Goal: Task Accomplishment & Management: Use online tool/utility

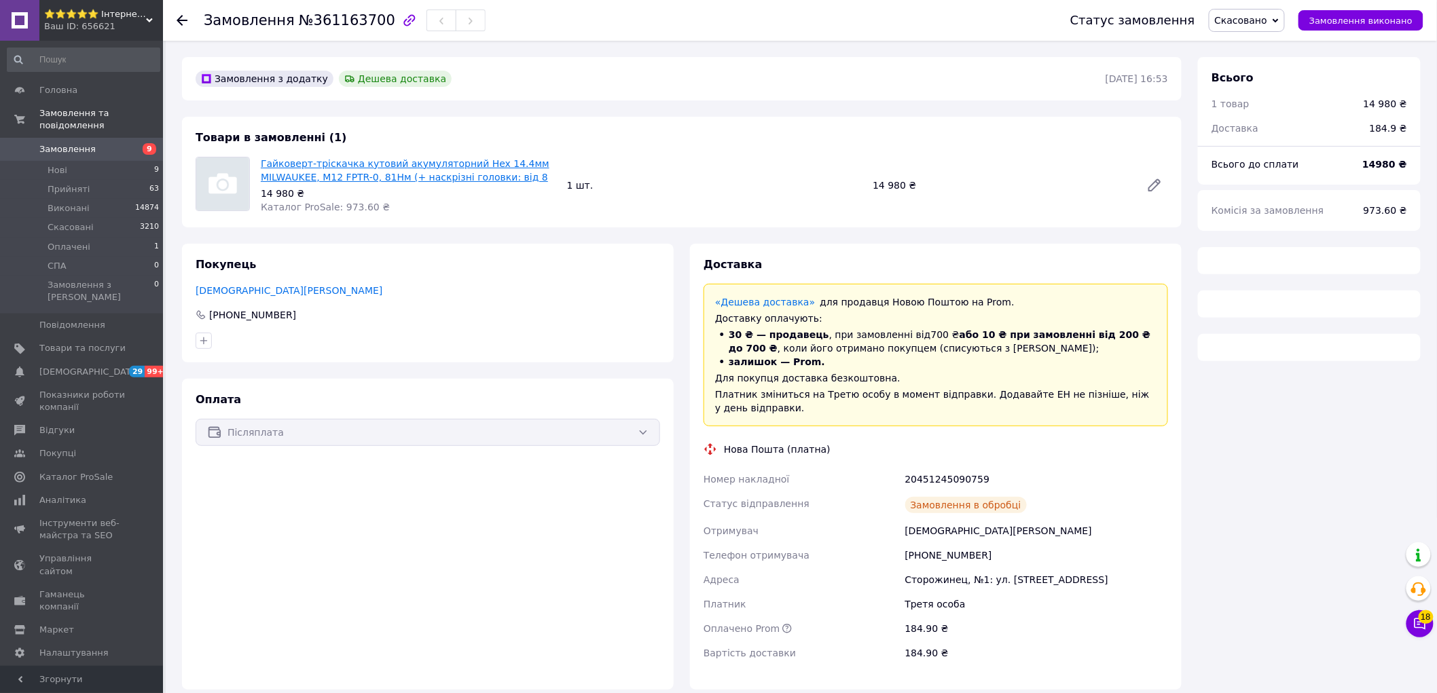
click at [336, 178] on div "Товари в замовленні (1) Гайковерт-тріскачка кутовий акумуляторний Hex 14.4мм MI…" at bounding box center [682, 172] width 1000 height 111
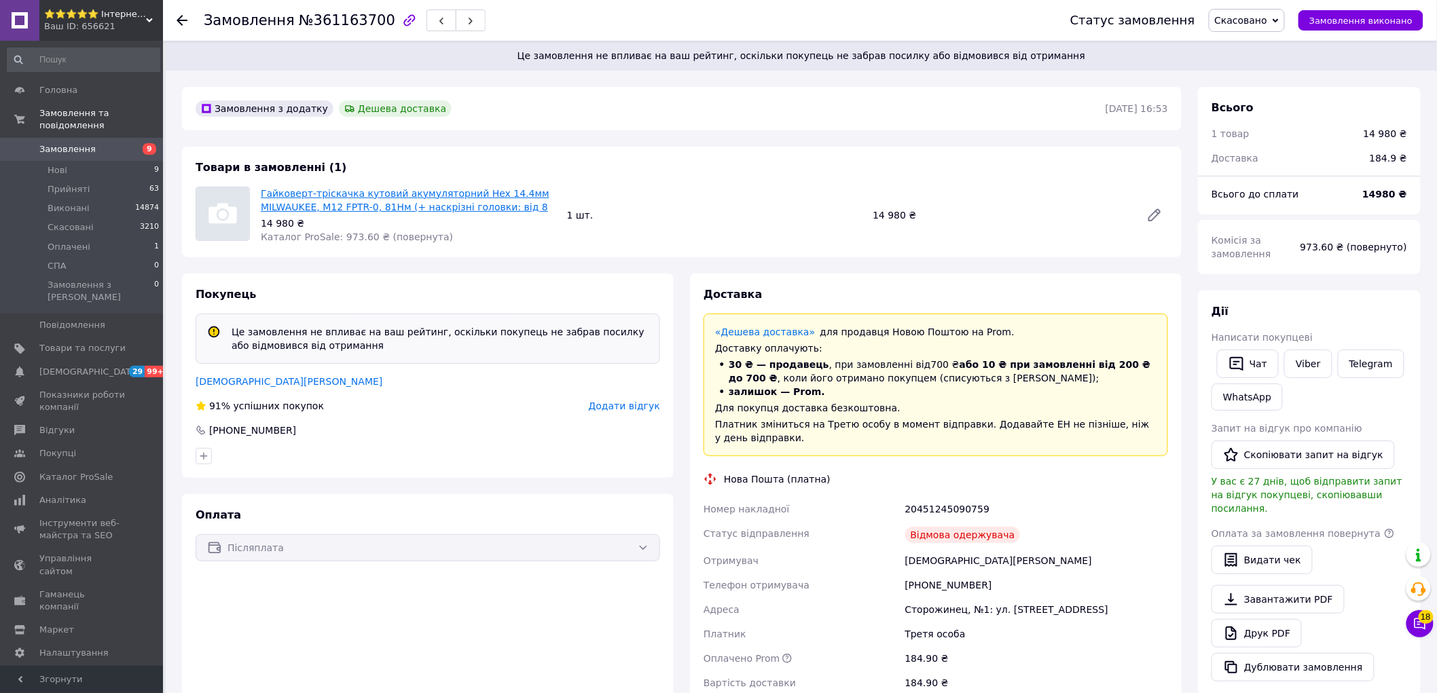
click at [336, 199] on link "Гайковерт-тріскачка кутовий акумуляторний Hex 14.4мм MILWAUKEE, M12 FPTR-0, 81Н…" at bounding box center [405, 200] width 289 height 24
drag, startPoint x: 376, startPoint y: 236, endPoint x: 429, endPoint y: 235, distance: 53.7
click at [429, 235] on div "Гайковерт-тріскачка кутовий акумуляторний Hex 14.4мм MILWAUKEE, M12 FPTR-0, 81Н…" at bounding box center [408, 215] width 306 height 62
drag, startPoint x: 431, startPoint y: 235, endPoint x: 318, endPoint y: 240, distance: 113.5
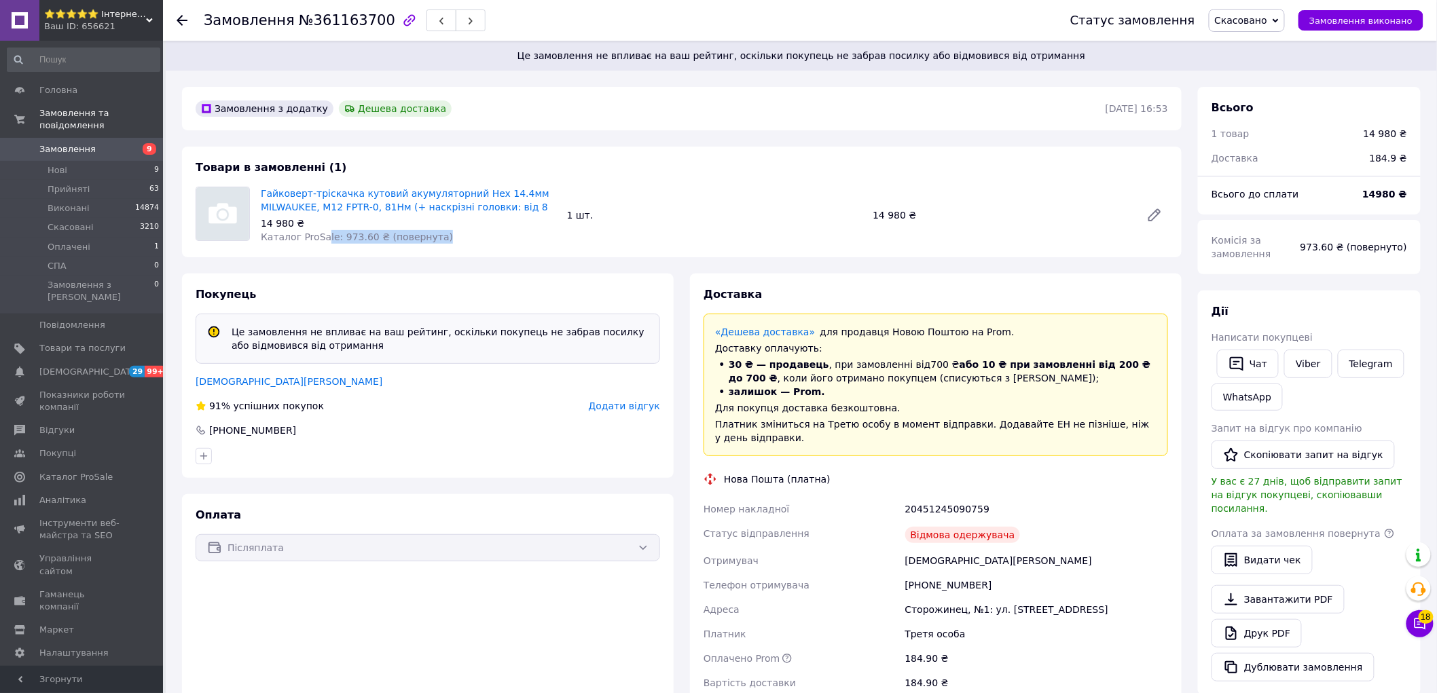
click at [318, 240] on div "Гайковерт-тріскачка кутовий акумуляторний Hex 14.4мм MILWAUKEE, M12 FPTR-0, 81Н…" at bounding box center [408, 215] width 306 height 62
click at [318, 240] on span "Каталог ProSale: 973.60 ₴ (повернута)" at bounding box center [357, 237] width 192 height 11
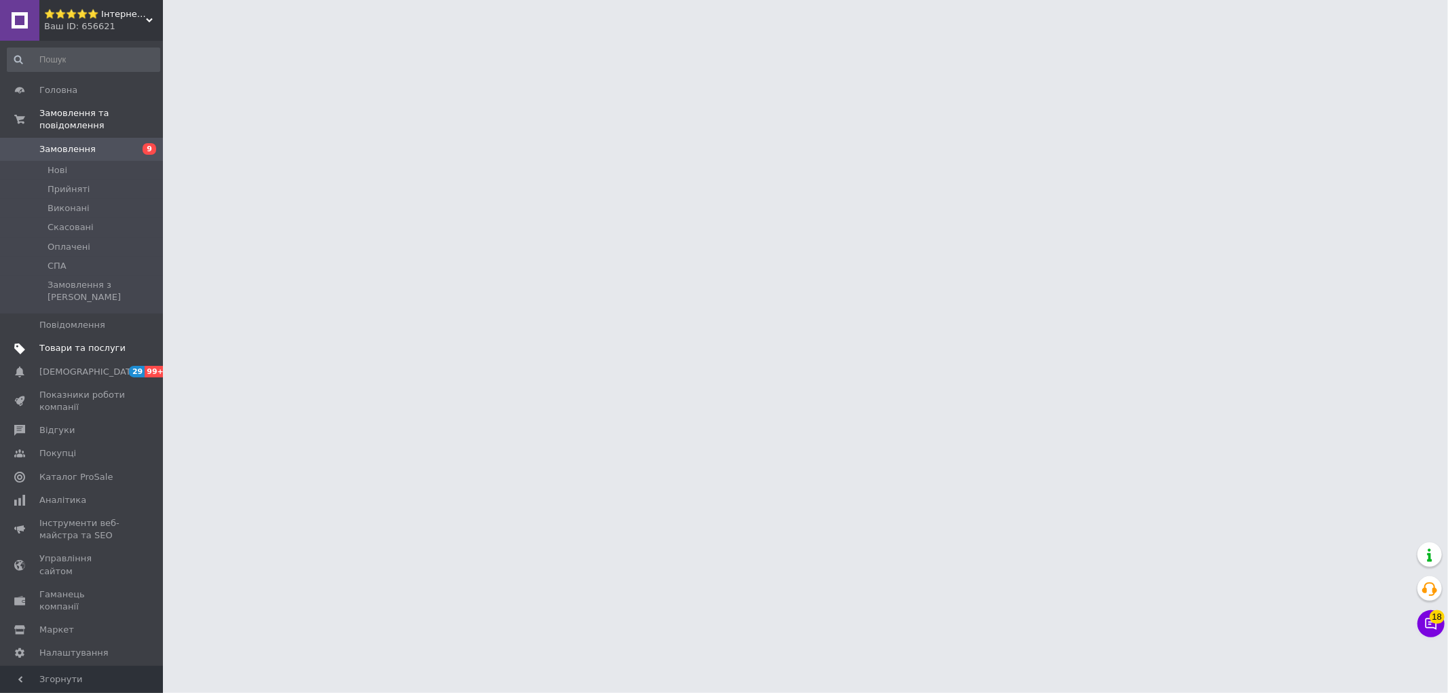
click at [98, 337] on link "Товари та послуги" at bounding box center [83, 348] width 167 height 23
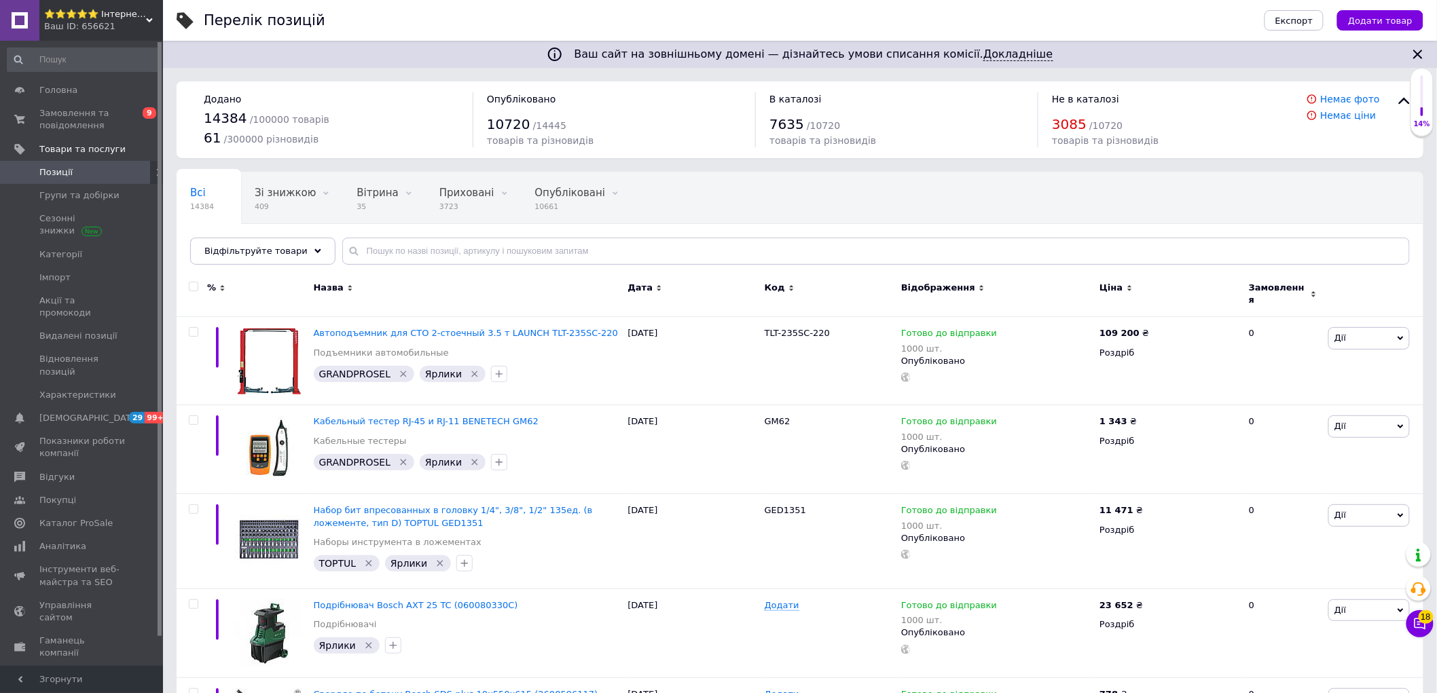
click at [263, 253] on span "Відфільтруйте товари" at bounding box center [255, 251] width 103 height 10
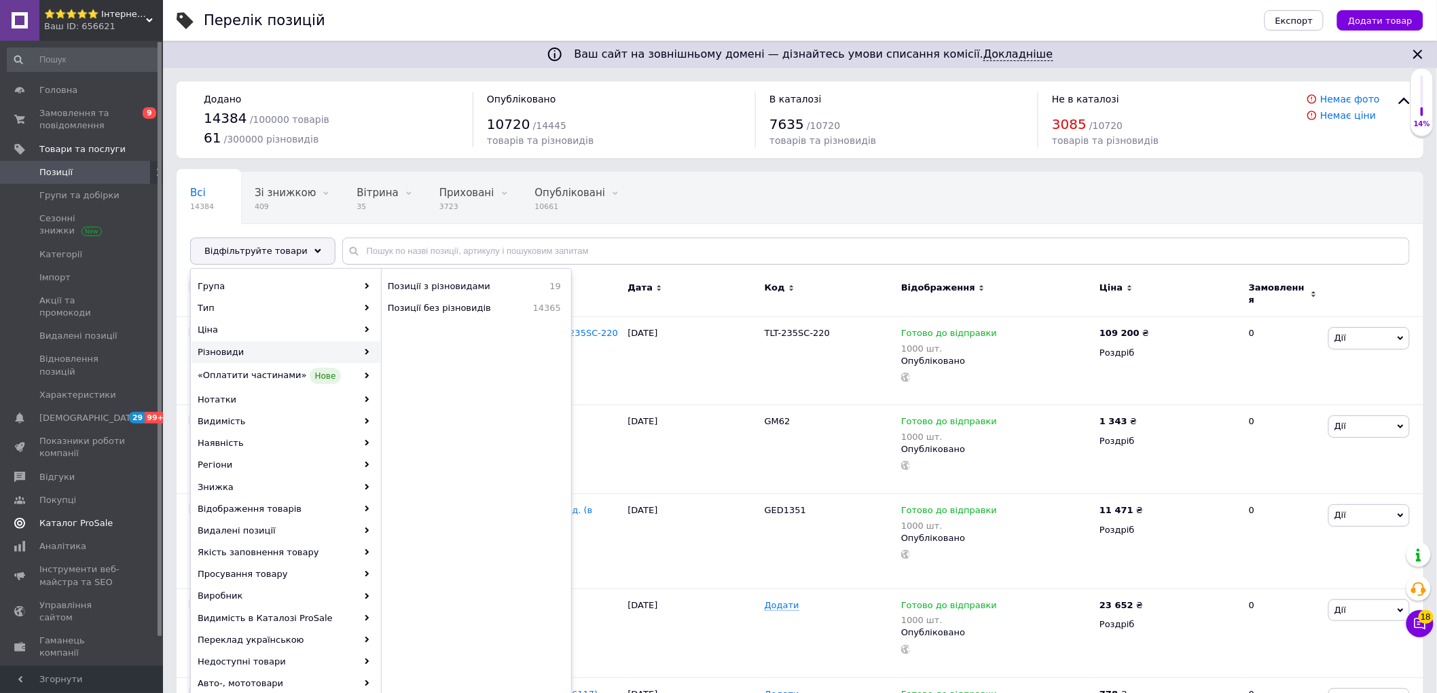
click at [94, 517] on span "Каталог ProSale" at bounding box center [75, 523] width 73 height 12
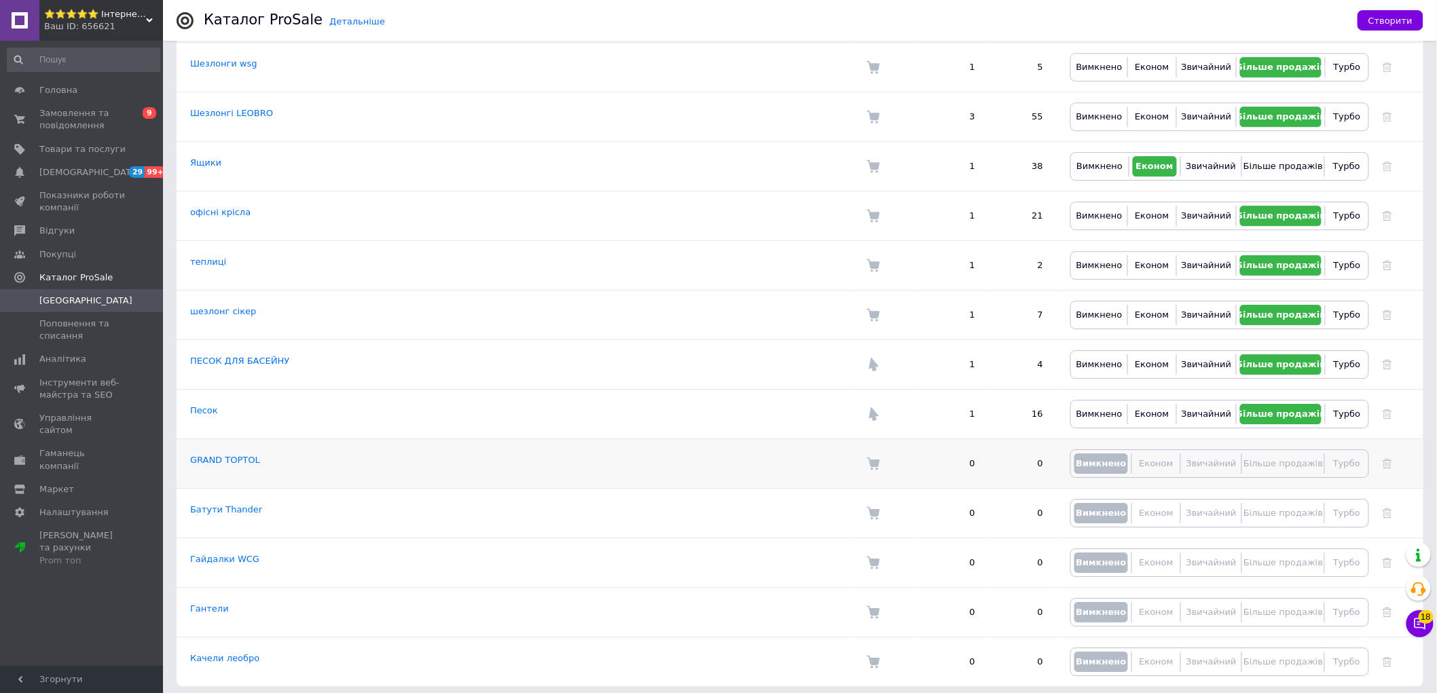
scroll to position [1679, 0]
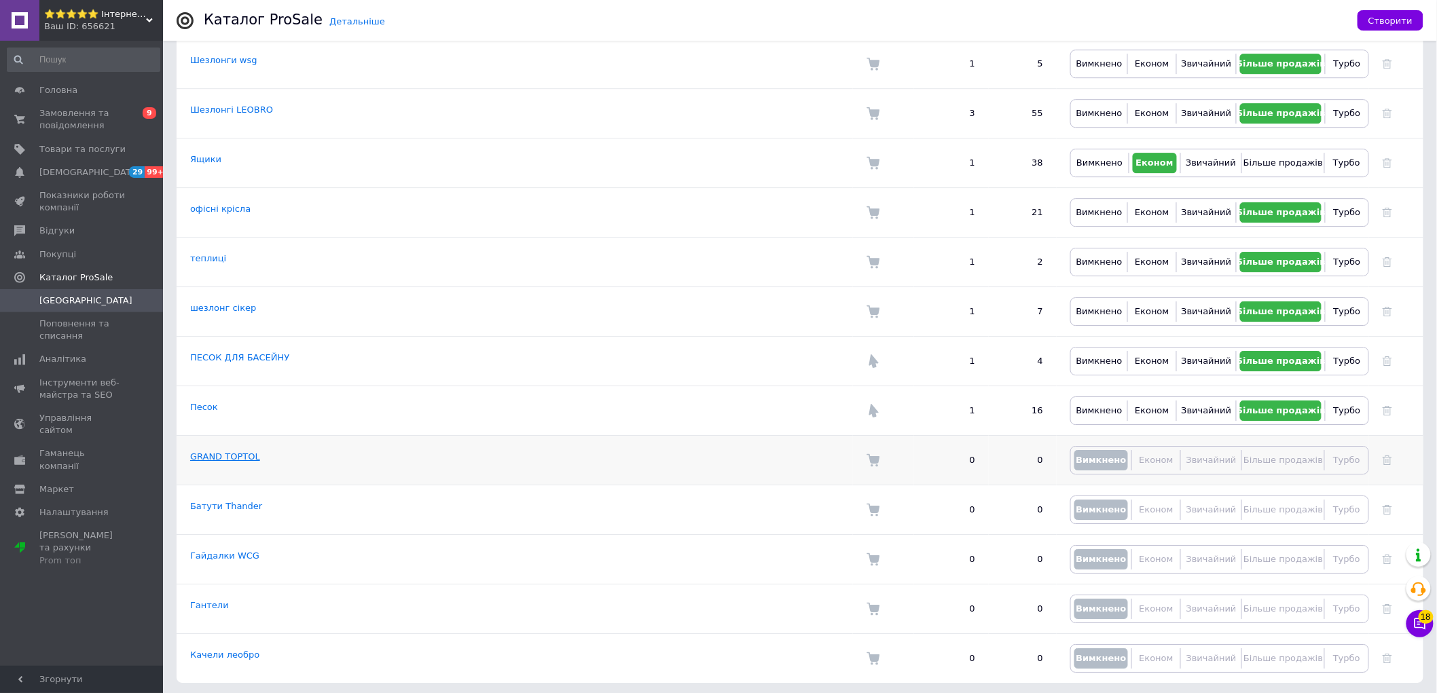
click at [218, 452] on link "GRAND TOPTOL" at bounding box center [225, 457] width 70 height 10
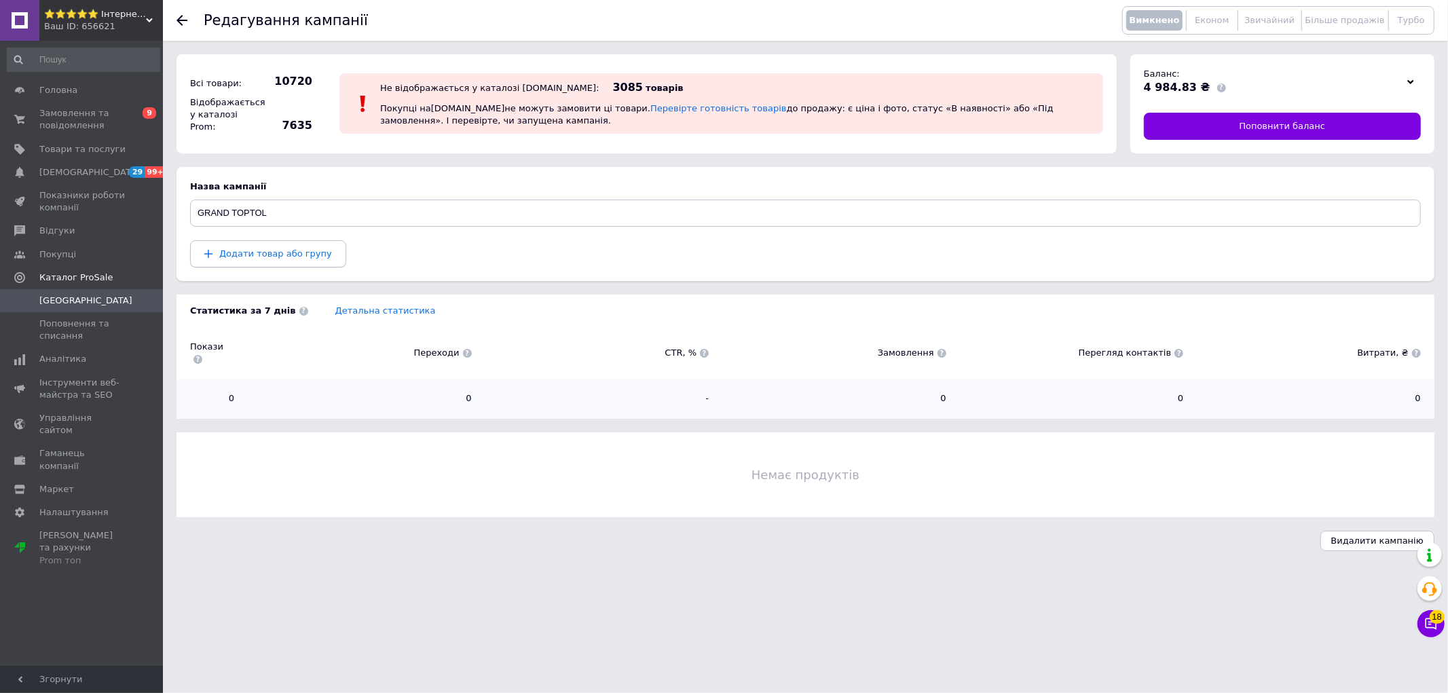
click at [303, 259] on span "Додати товар або групу" at bounding box center [275, 254] width 113 height 10
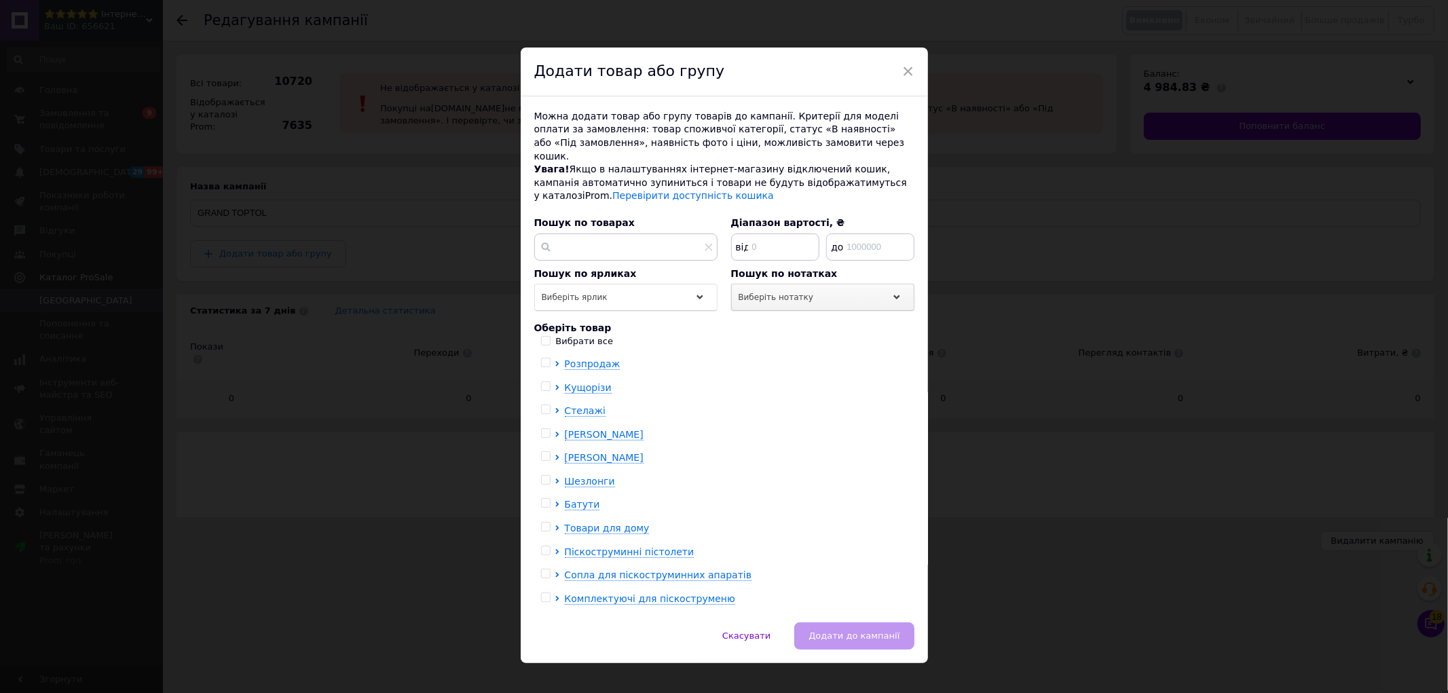
click at [771, 293] on span "Виберіть нотатку" at bounding box center [776, 298] width 75 height 10
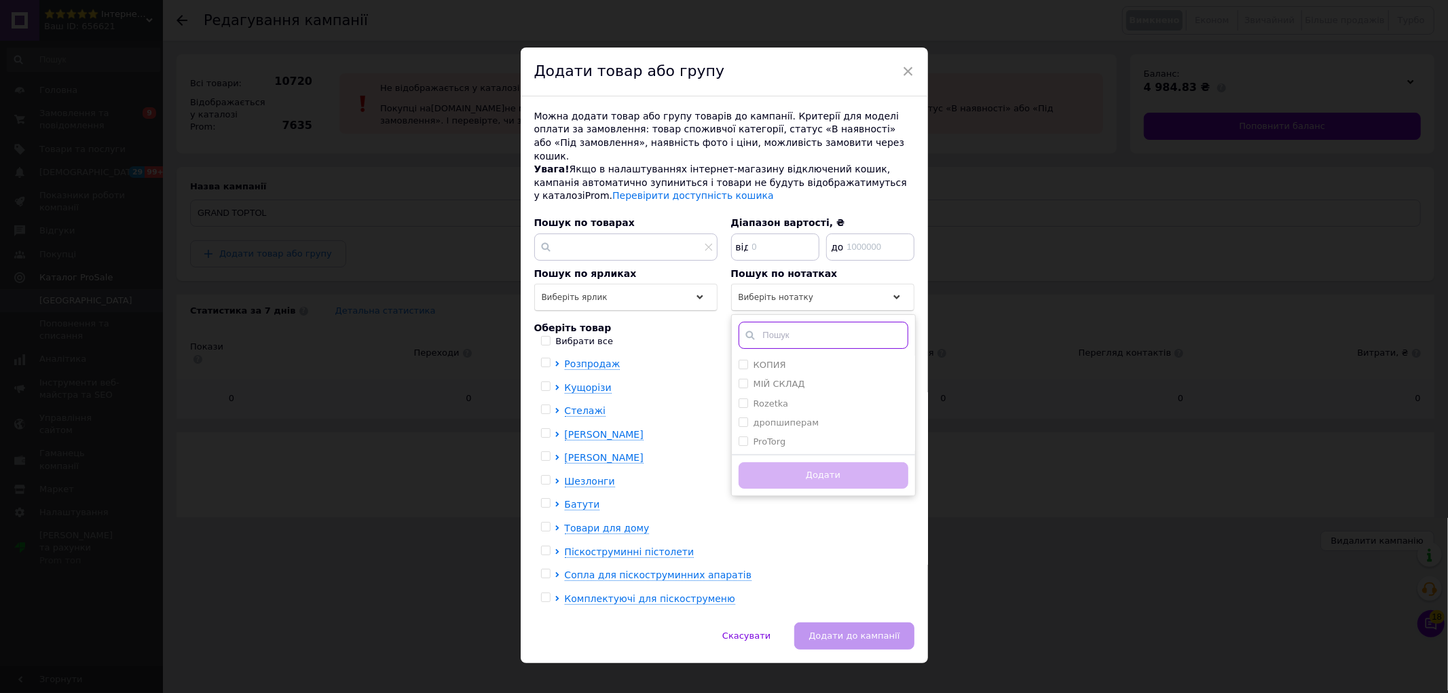
click at [807, 322] on input "text" at bounding box center [824, 335] width 170 height 27
type input "top"
click at [739, 360] on input "TOPTUL" at bounding box center [743, 364] width 9 height 9
checkbox input "true"
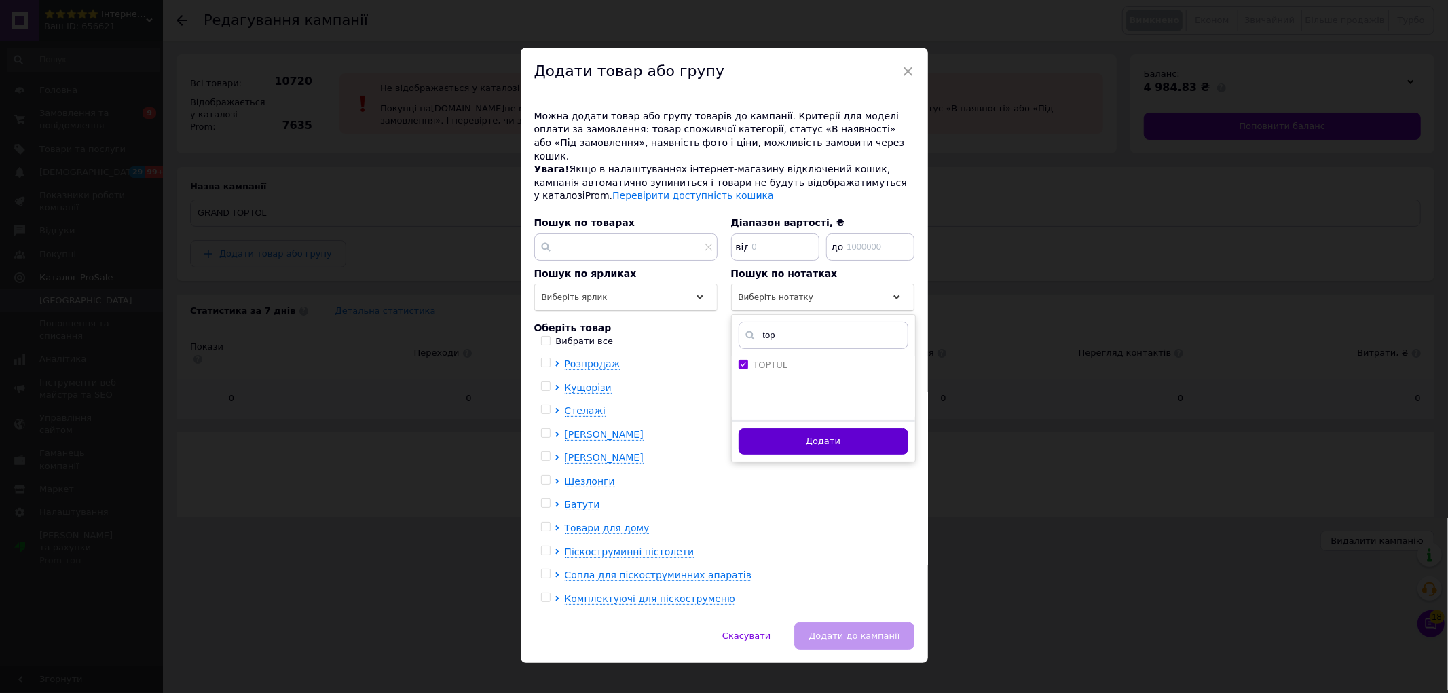
click at [765, 435] on button "Додати" at bounding box center [824, 441] width 170 height 26
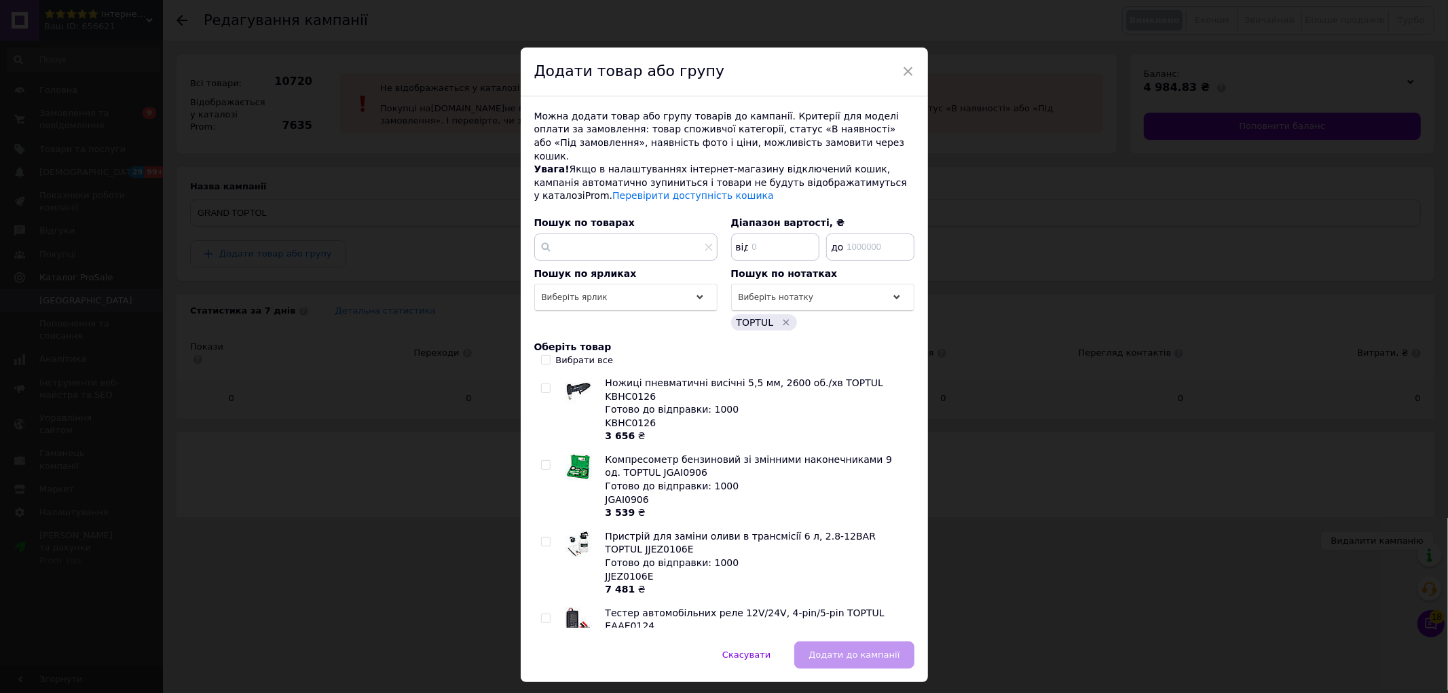
click at [541, 355] on input "Вибрати все" at bounding box center [545, 359] width 9 height 9
checkbox input "true"
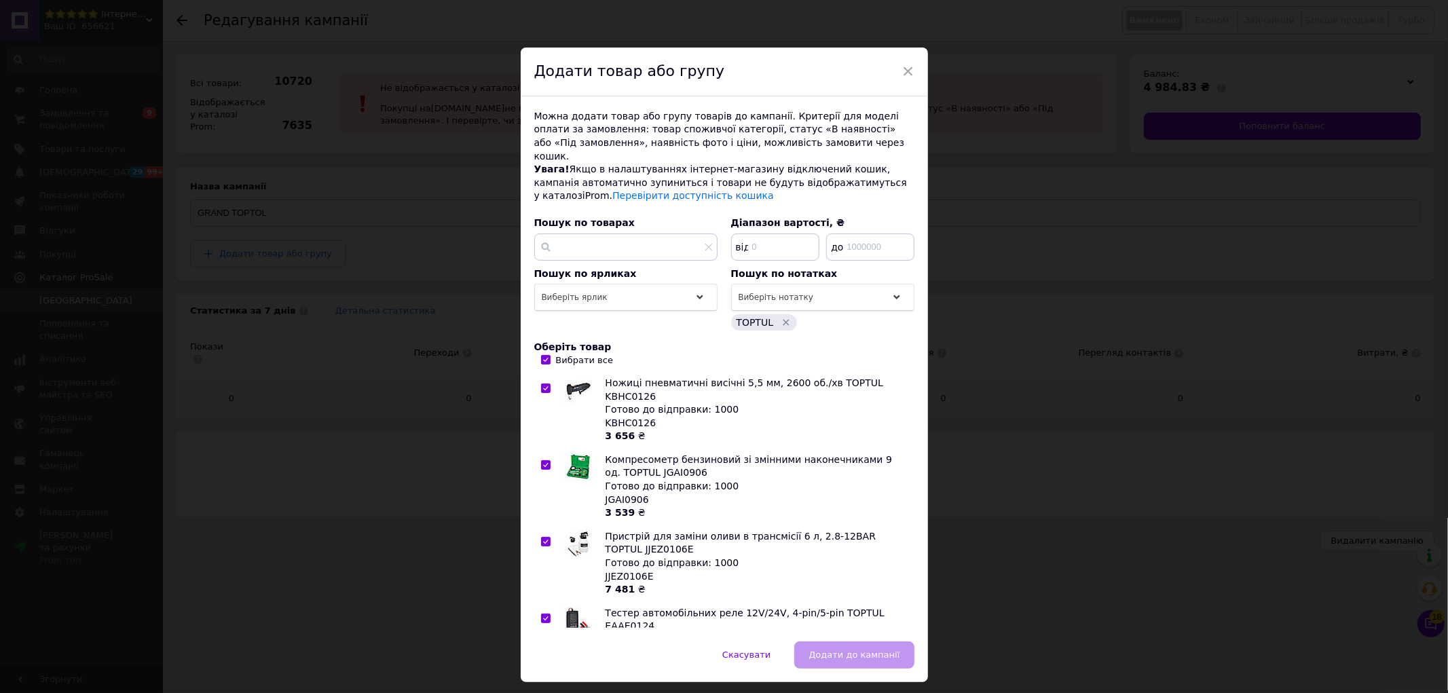
checkbox input "true"
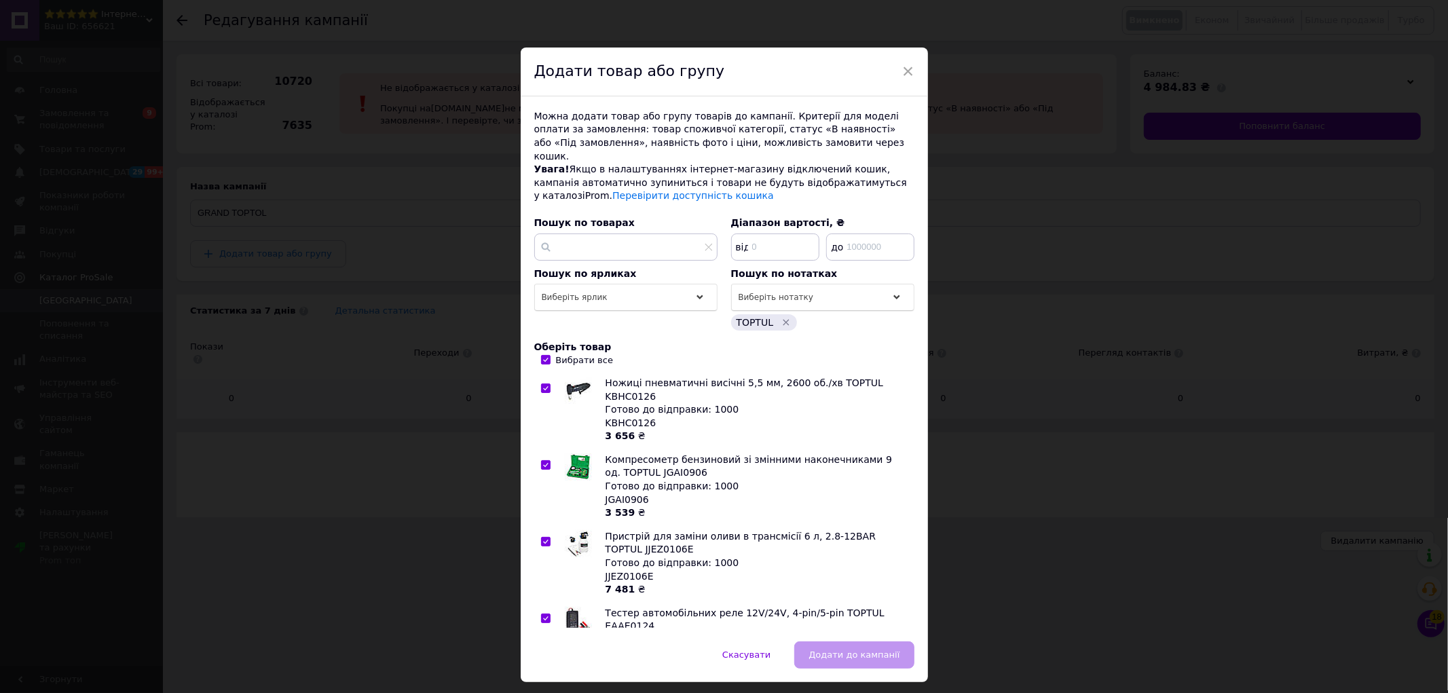
checkbox input "true"
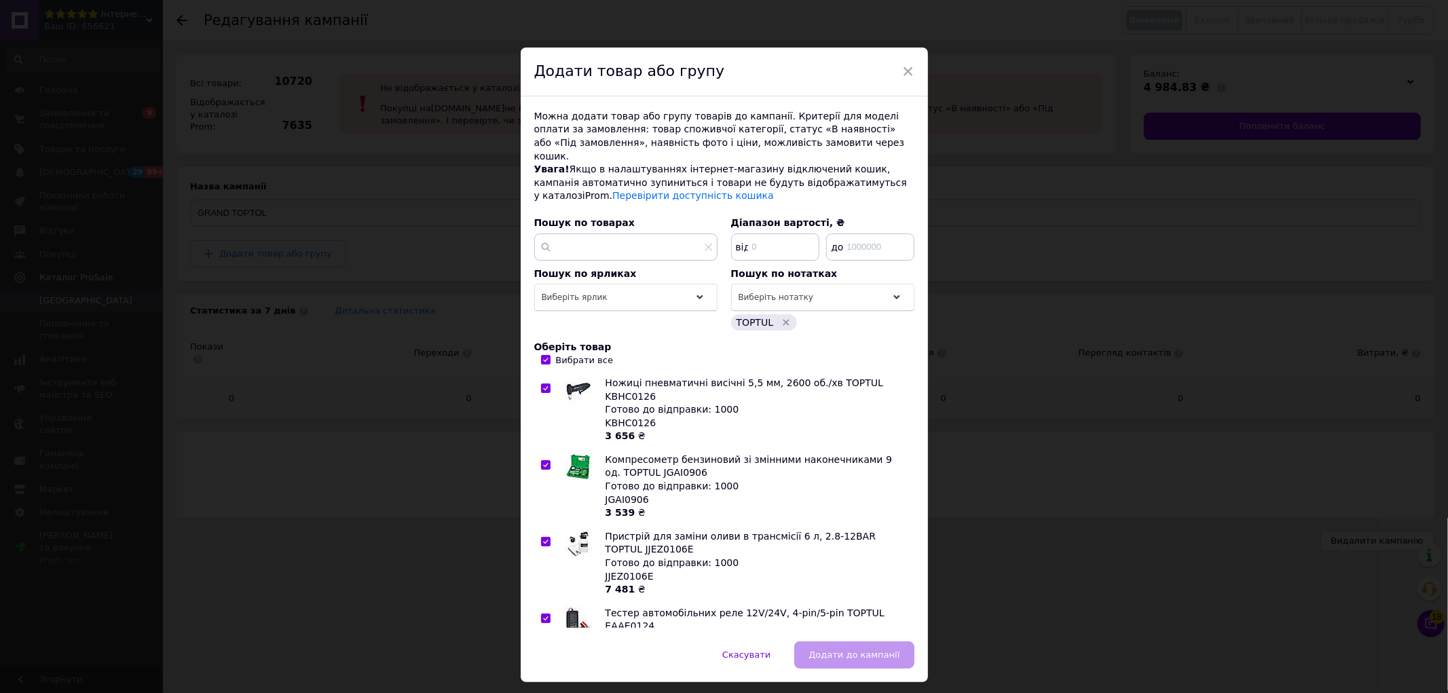
checkbox input "true"
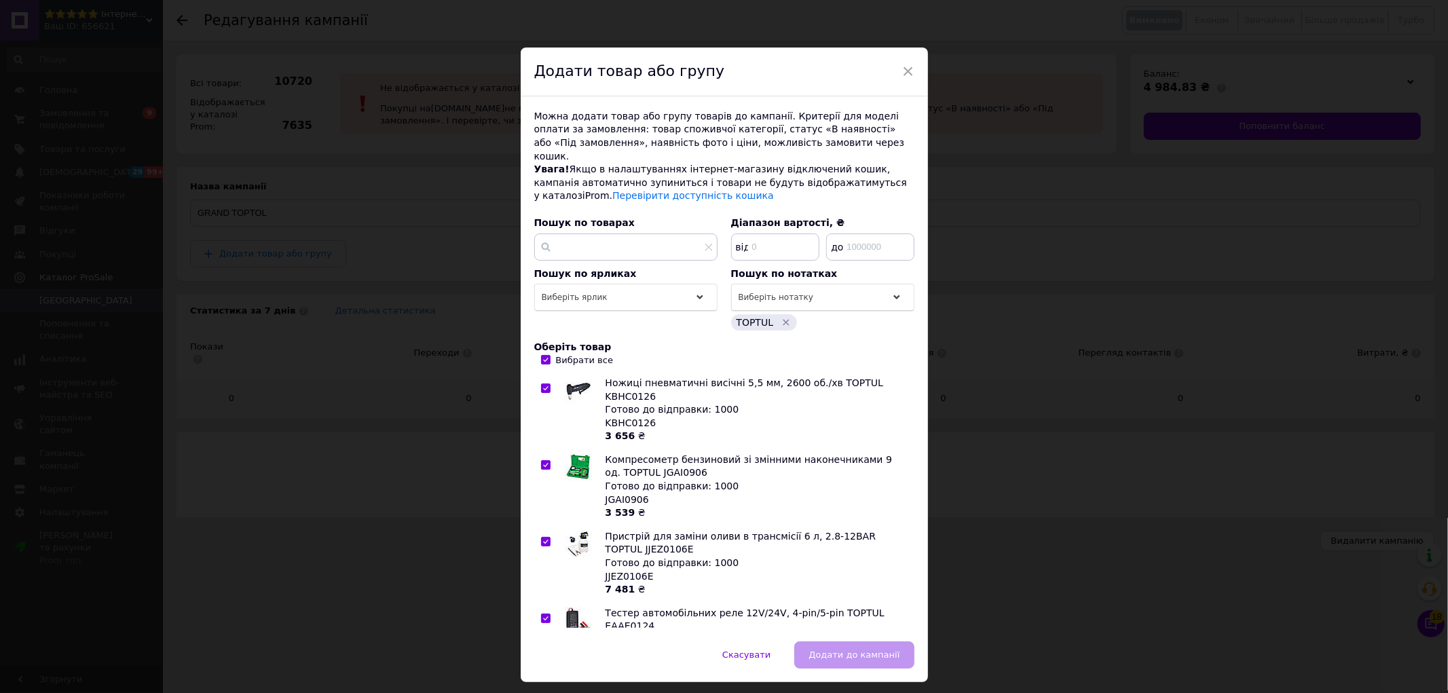
checkbox input "true"
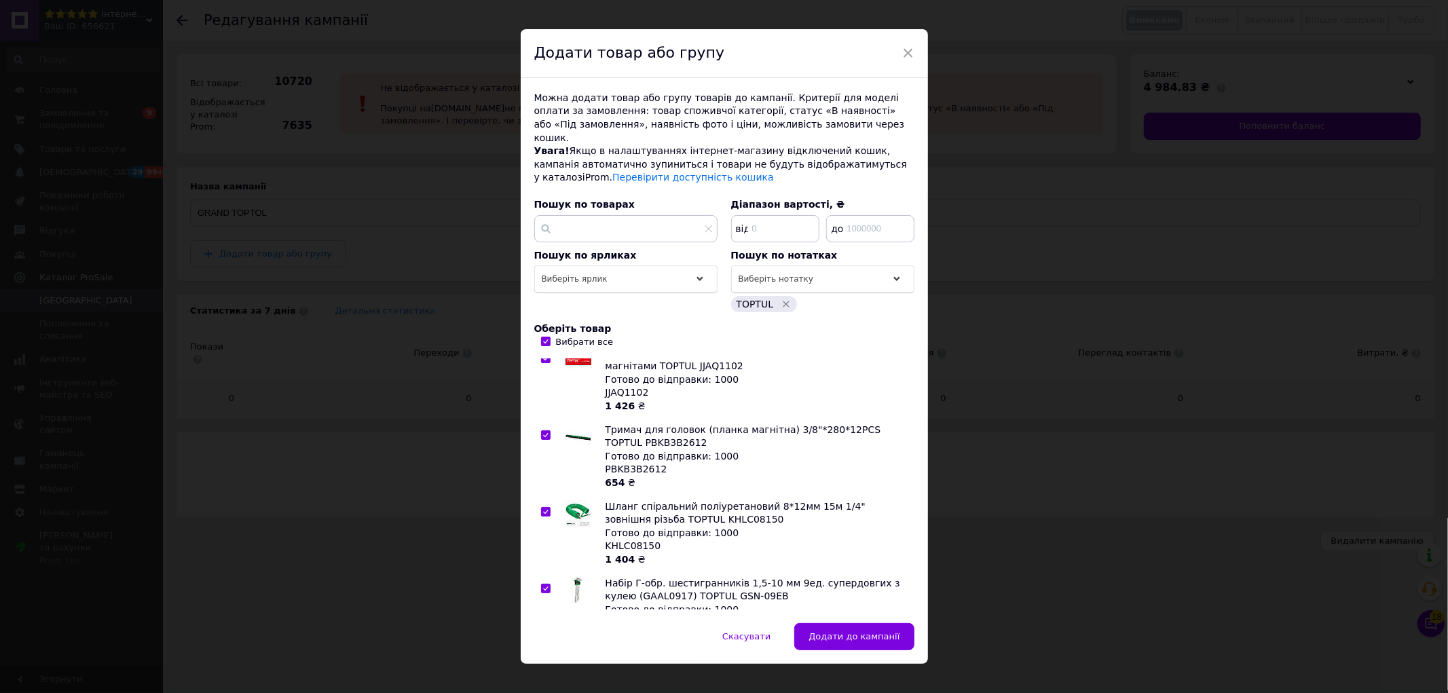
scroll to position [23, 0]
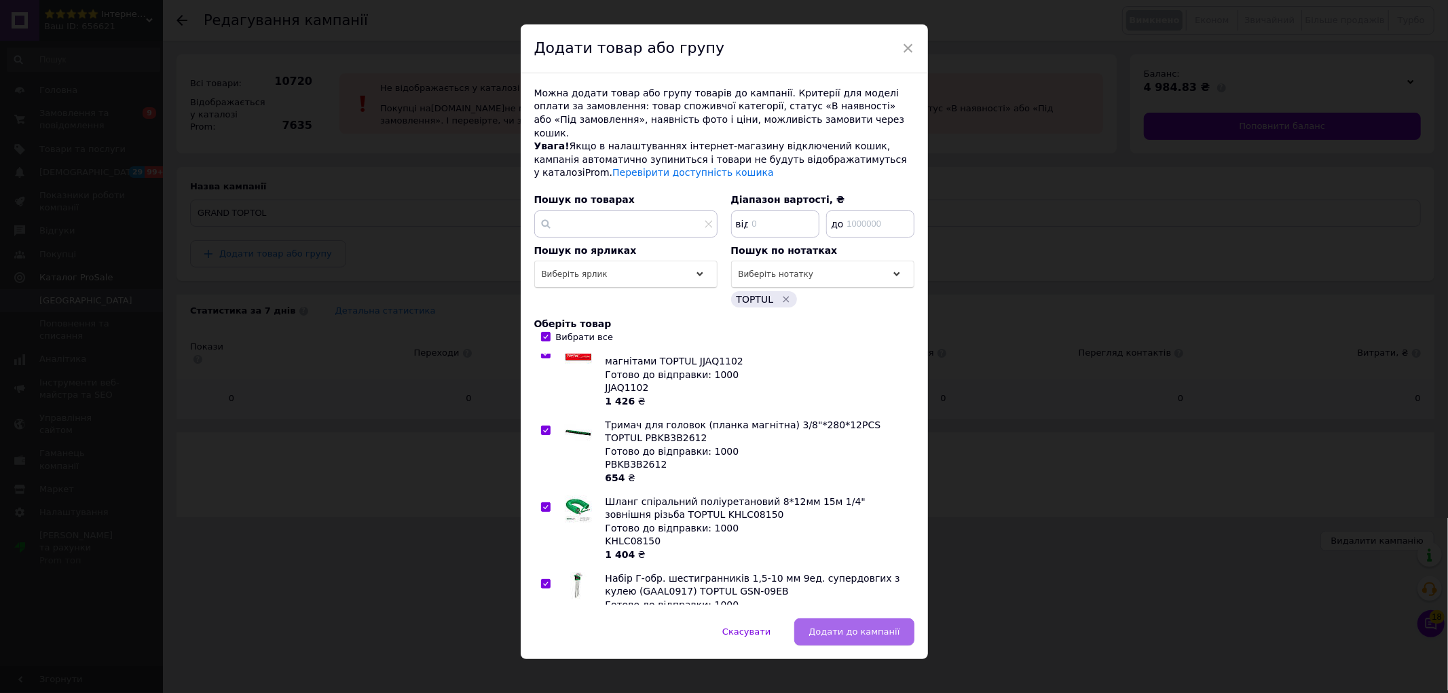
click at [879, 630] on button "Додати до кампанії" at bounding box center [855, 632] width 120 height 27
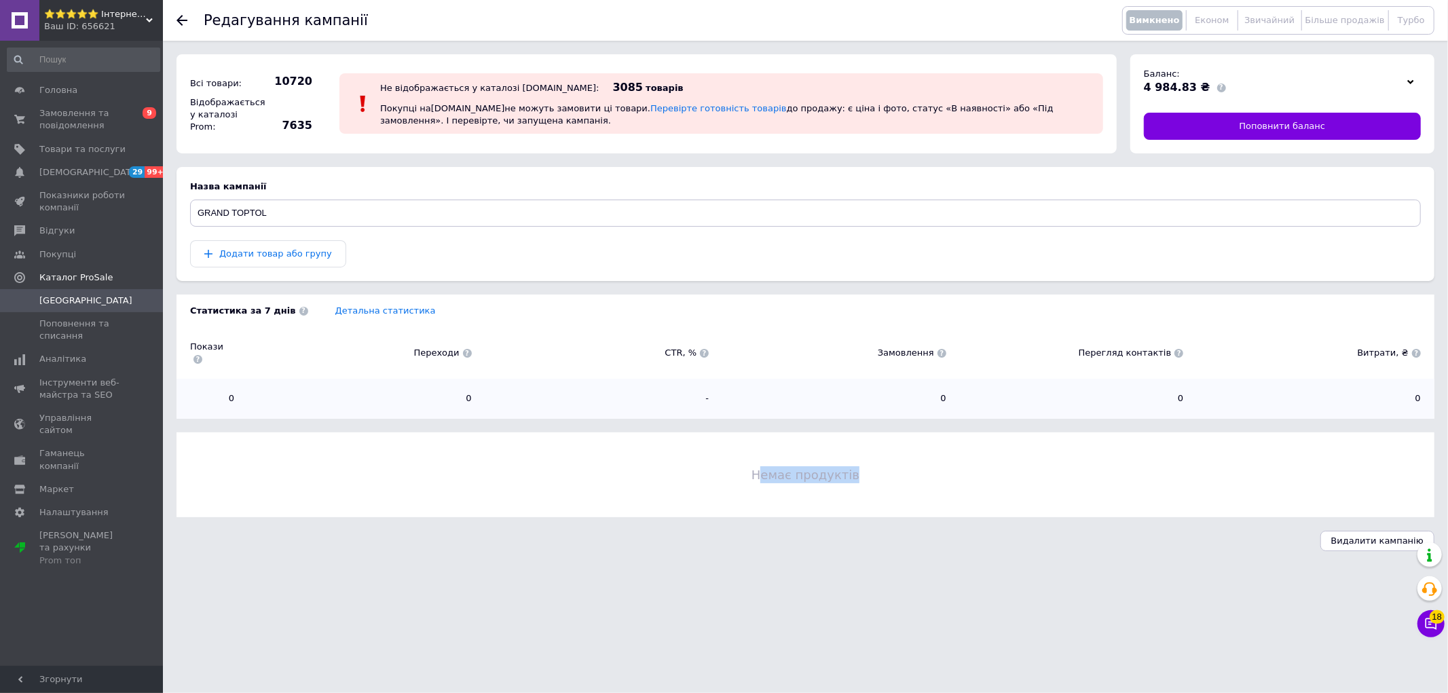
drag, startPoint x: 764, startPoint y: 467, endPoint x: 860, endPoint y: 462, distance: 95.8
click at [860, 467] on span "Немає продуктів" at bounding box center [806, 475] width 1258 height 17
drag, startPoint x: 874, startPoint y: 463, endPoint x: 727, endPoint y: 472, distance: 146.9
click at [727, 472] on div "Немає продуктів" at bounding box center [806, 475] width 1258 height 85
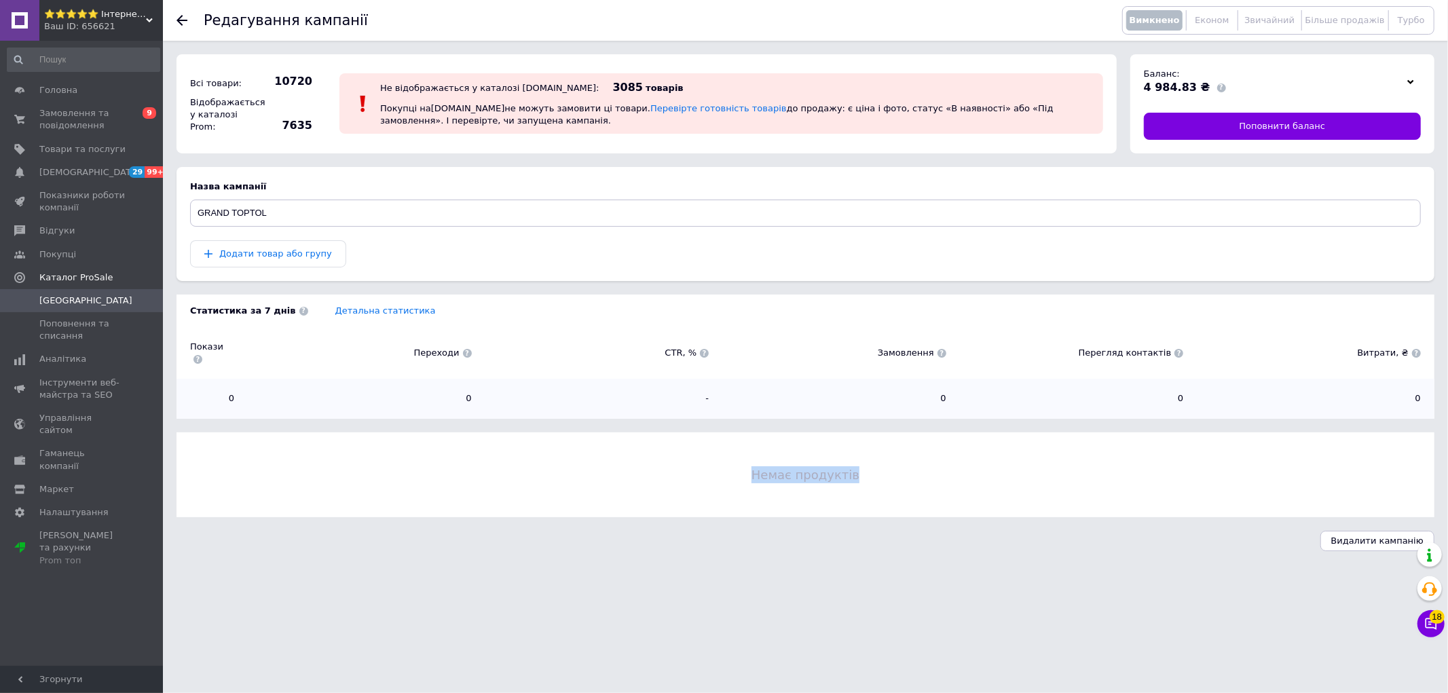
click at [725, 473] on div "Немає продуктів" at bounding box center [806, 475] width 1258 height 85
click at [405, 242] on div "Додати товар або групу" at bounding box center [805, 253] width 1231 height 27
